Goal: Task Accomplishment & Management: Use online tool/utility

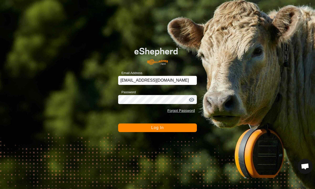
click at [178, 126] on button "Log In" at bounding box center [157, 128] width 79 height 9
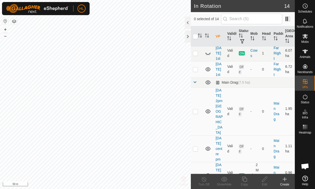
scroll to position [129, 0]
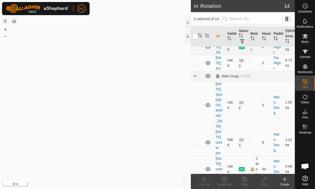
click at [208, 140] on icon at bounding box center [208, 143] width 6 height 6
click at [207, 140] on icon at bounding box center [208, 143] width 6 height 6
click at [198, 129] on td at bounding box center [197, 142] width 12 height 27
click at [197, 141] on p-checkbox at bounding box center [195, 143] width 5 height 4
checkbox input "false"
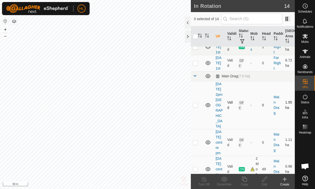
click at [194, 103] on p-checkbox at bounding box center [195, 105] width 5 height 4
checkbox input "true"
click at [265, 180] on icon at bounding box center [264, 179] width 6 height 6
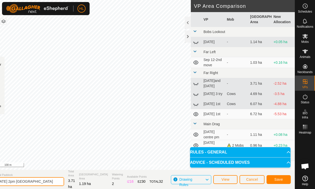
click at [20, 181] on input "[DATE] 2pm [GEOGRAPHIC_DATA]" at bounding box center [28, 181] width 71 height 9
type input "sept 28 pm centre field"
click at [21, 181] on input "[DATE] 2pm [GEOGRAPHIC_DATA]" at bounding box center [28, 181] width 71 height 9
type input "sept 28pm [GEOGRAPHIC_DATA]"
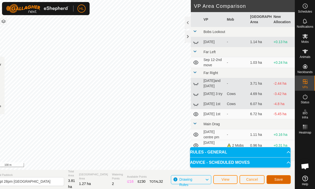
click at [281, 178] on span "Save" at bounding box center [278, 180] width 9 height 4
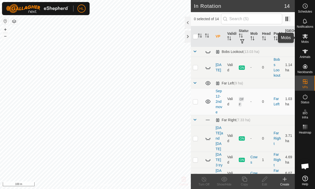
click at [305, 38] on icon at bounding box center [305, 36] width 6 height 6
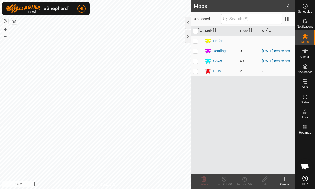
click at [196, 51] on p-checkbox at bounding box center [195, 51] width 5 height 4
checkbox input "true"
click at [196, 61] on p-checkbox at bounding box center [195, 61] width 5 height 4
checkbox input "true"
click at [244, 179] on icon at bounding box center [244, 179] width 6 height 6
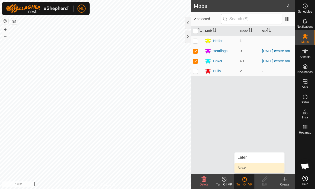
click at [243, 169] on link "Now" at bounding box center [259, 168] width 50 height 10
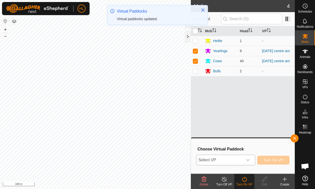
click at [249, 161] on icon "dropdown trigger" at bounding box center [248, 160] width 4 height 4
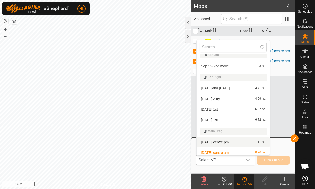
scroll to position [76, 0]
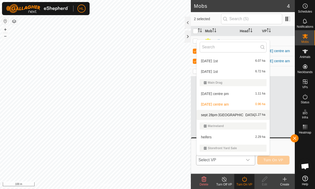
click at [229, 115] on li "sept 28pm [GEOGRAPHIC_DATA] 1.27 ha" at bounding box center [233, 115] width 73 height 10
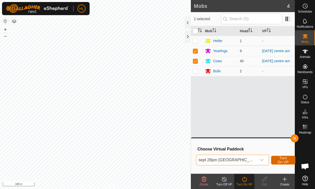
click at [277, 160] on span "Turn On VP" at bounding box center [283, 160] width 12 height 8
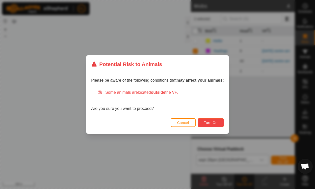
click at [211, 122] on span "Turn On" at bounding box center [211, 123] width 14 height 4
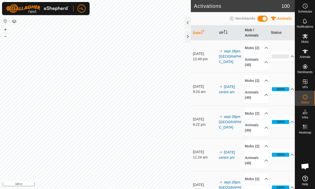
click at [306, 51] on icon at bounding box center [305, 51] width 6 height 4
